Goal: Ask a question

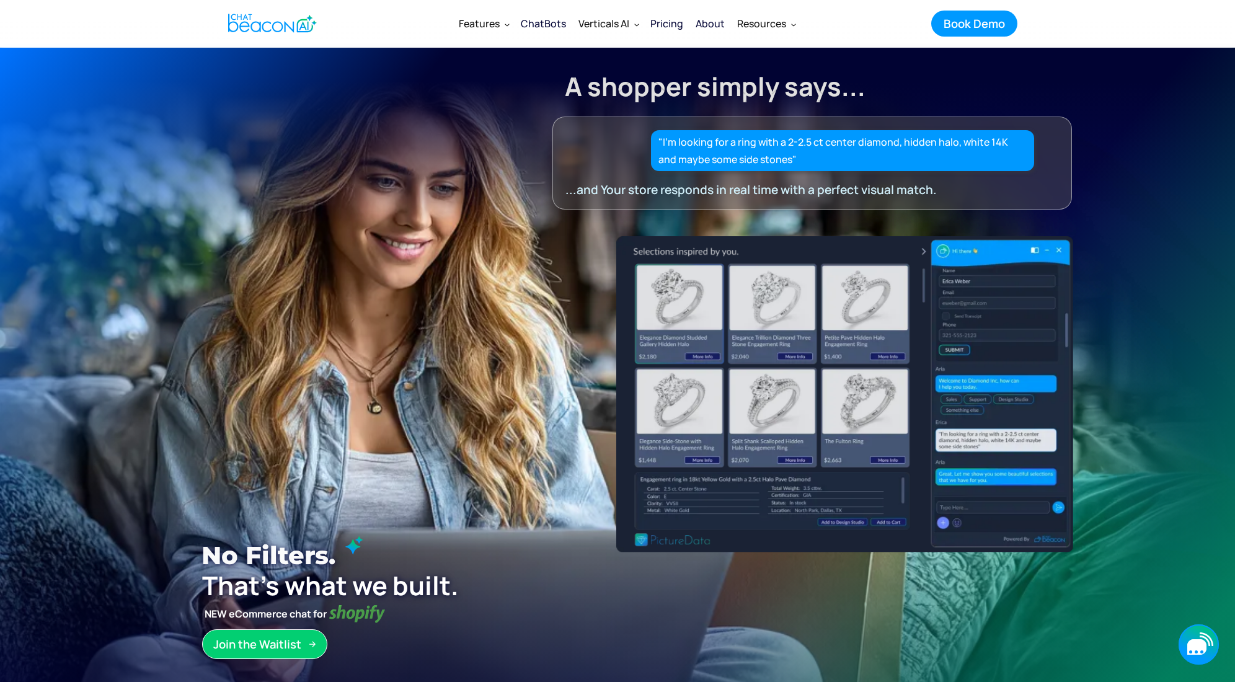
click at [1197, 640] on icon "button" at bounding box center [1196, 646] width 19 height 15
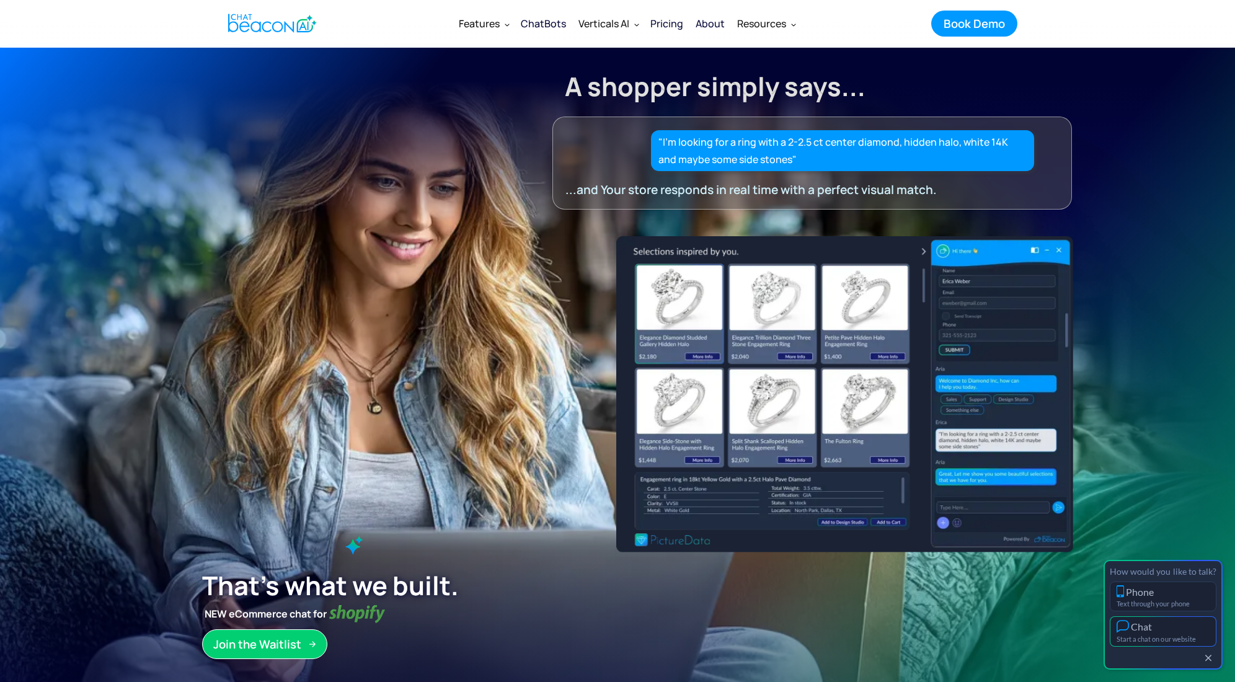
click at [1196, 638] on div "Start a chat on our website" at bounding box center [1162, 639] width 93 height 8
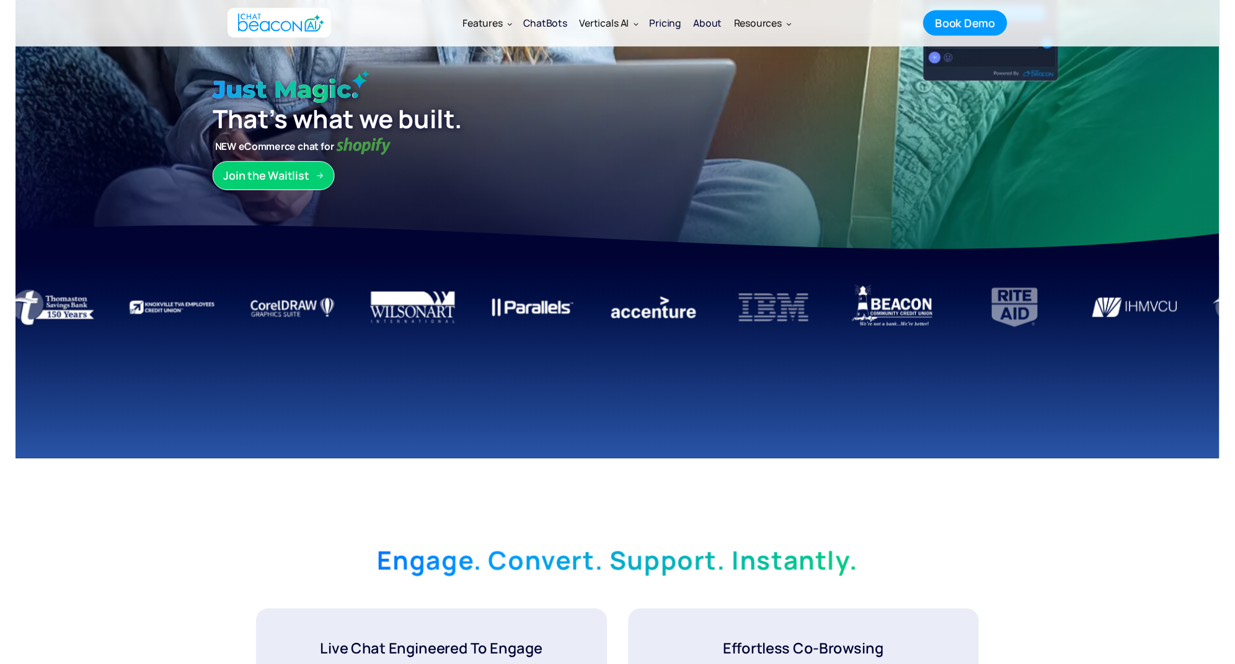
scroll to position [64, 0]
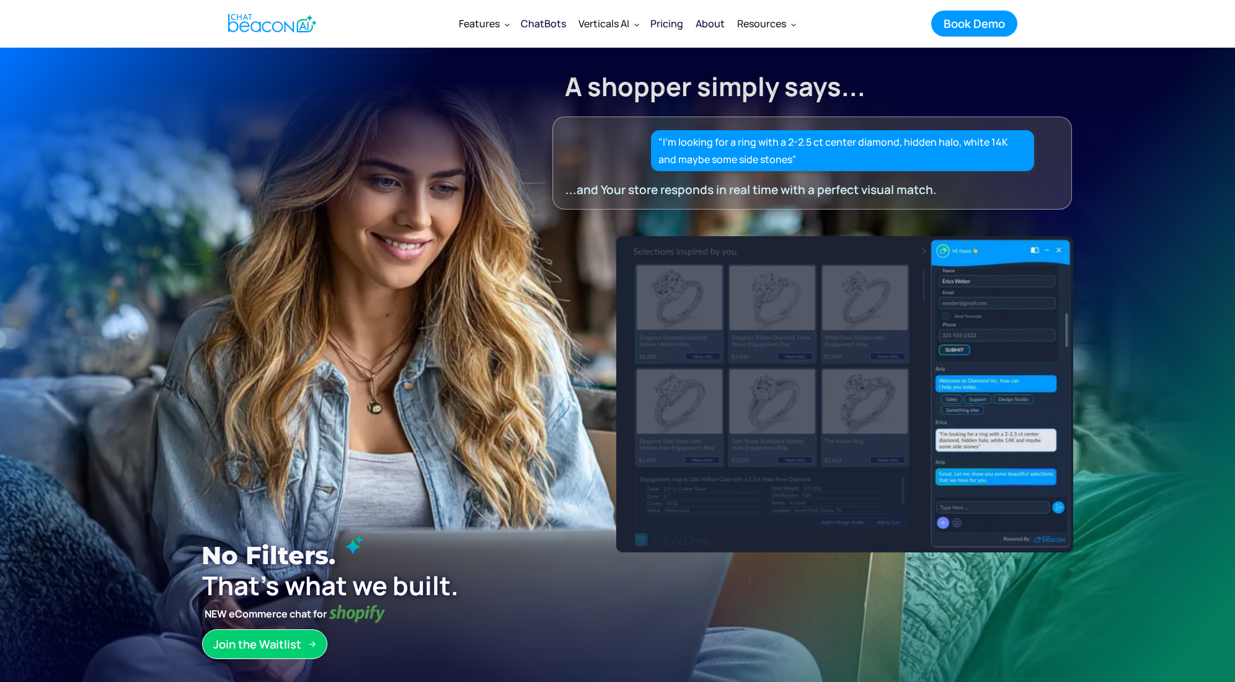
click at [389, 461] on div "No filters. No menus. Just magic. No filters. No Menus. Just Magic. Just Magic.…" at bounding box center [617, 463] width 979 height 480
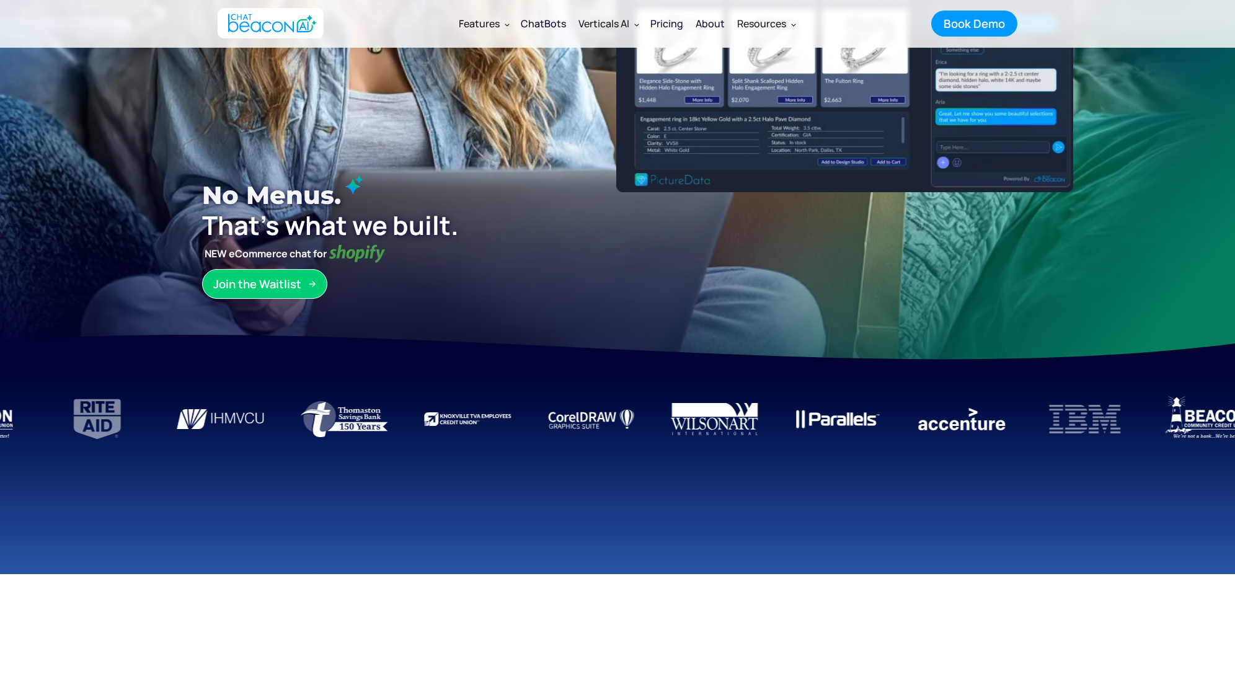
scroll to position [32, 0]
